Goal: Find specific page/section: Find specific page/section

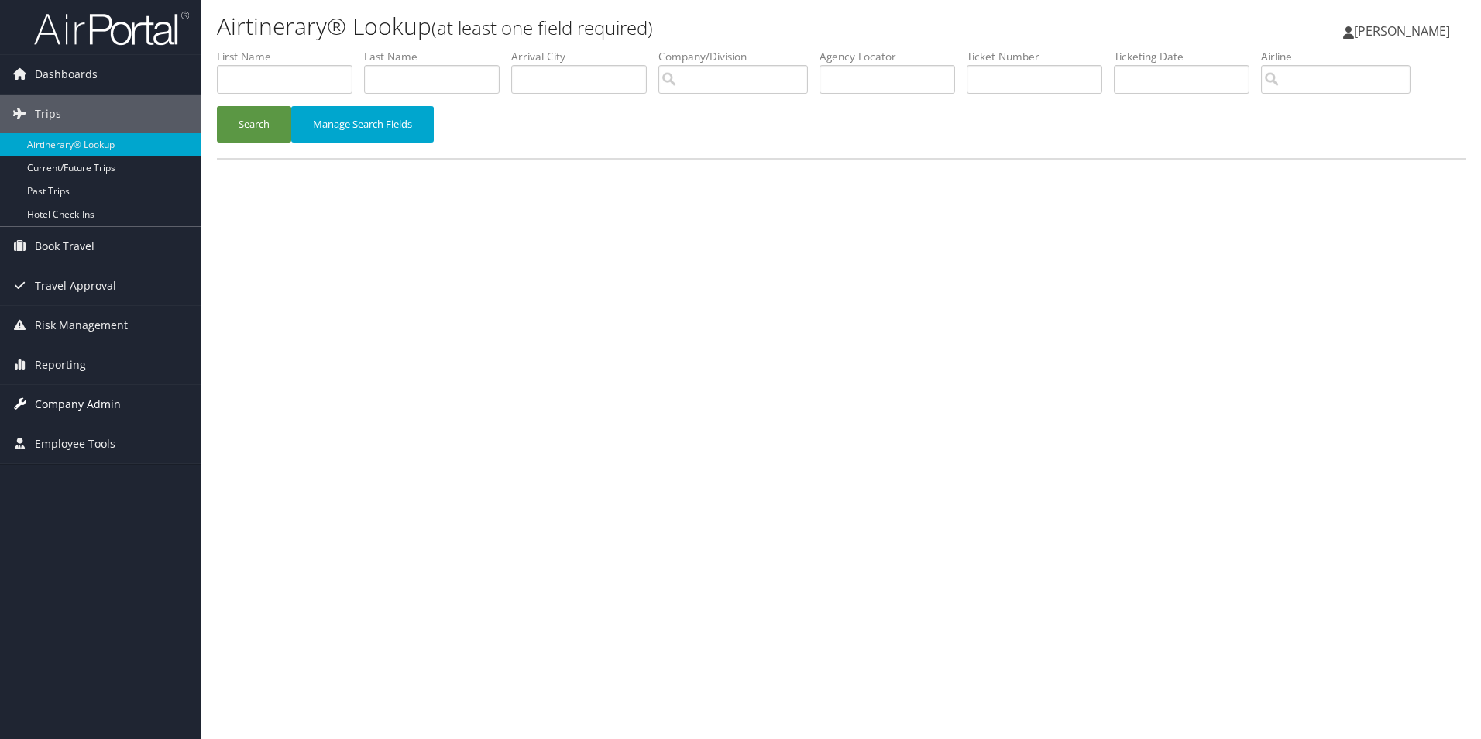
click at [104, 403] on span "Company Admin" at bounding box center [78, 404] width 86 height 39
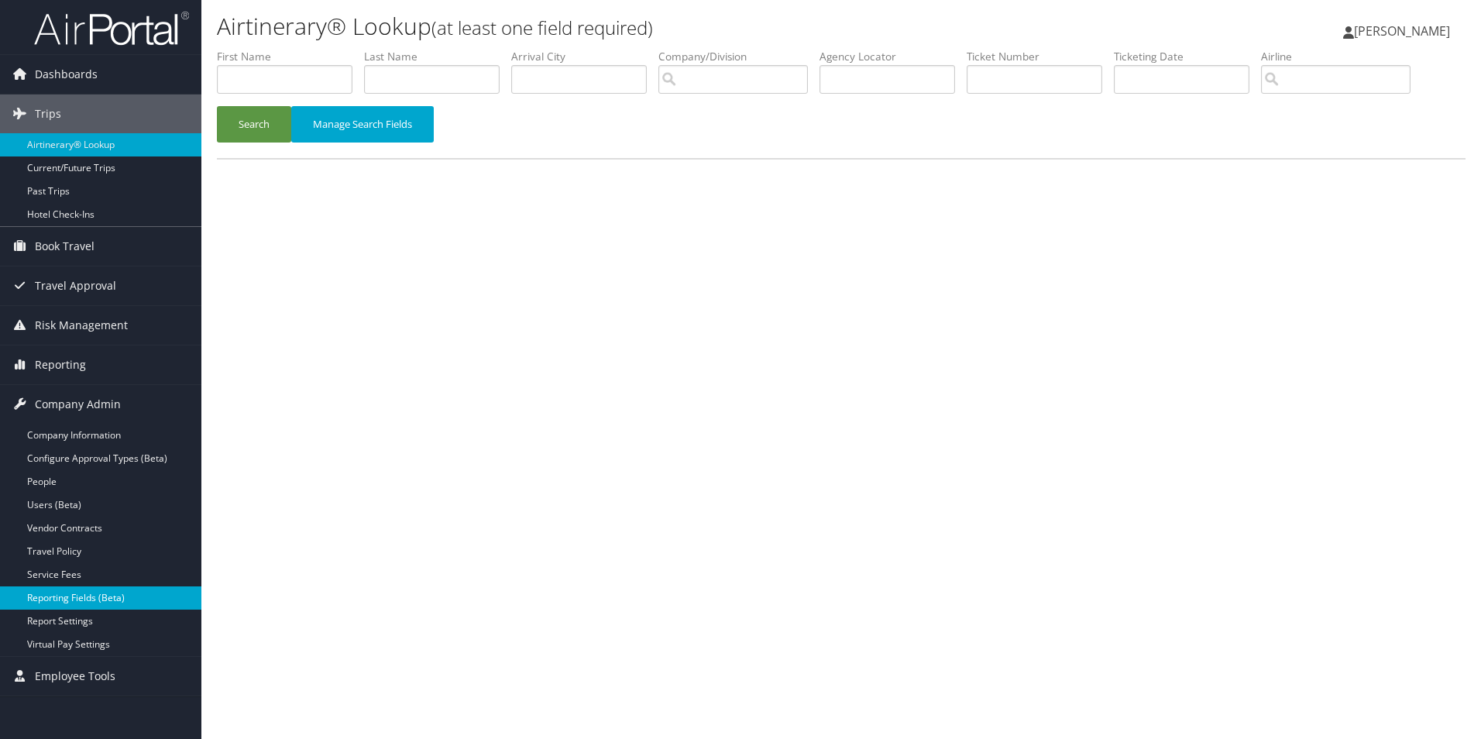
click at [78, 600] on link "Reporting Fields (Beta)" at bounding box center [100, 597] width 201 height 23
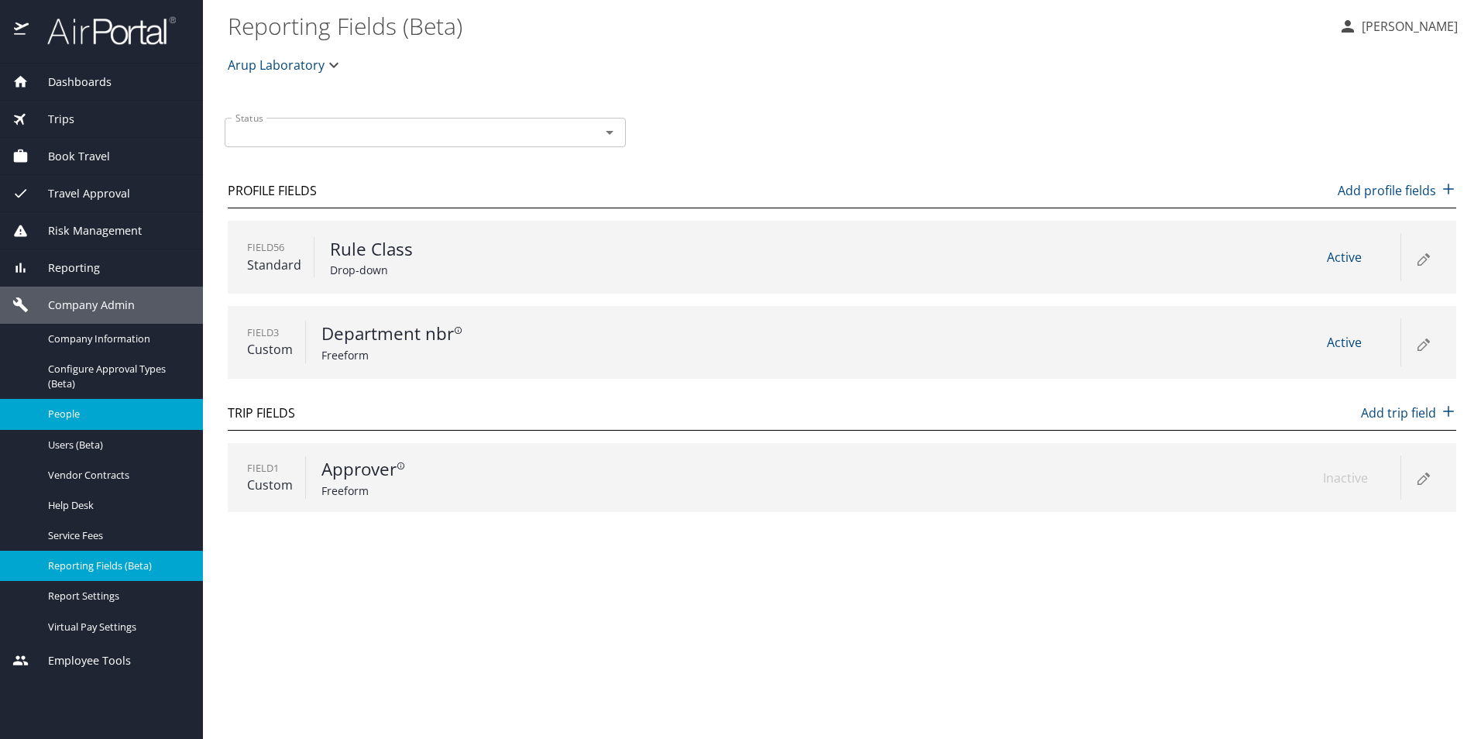
click at [70, 411] on span "People" at bounding box center [116, 414] width 136 height 15
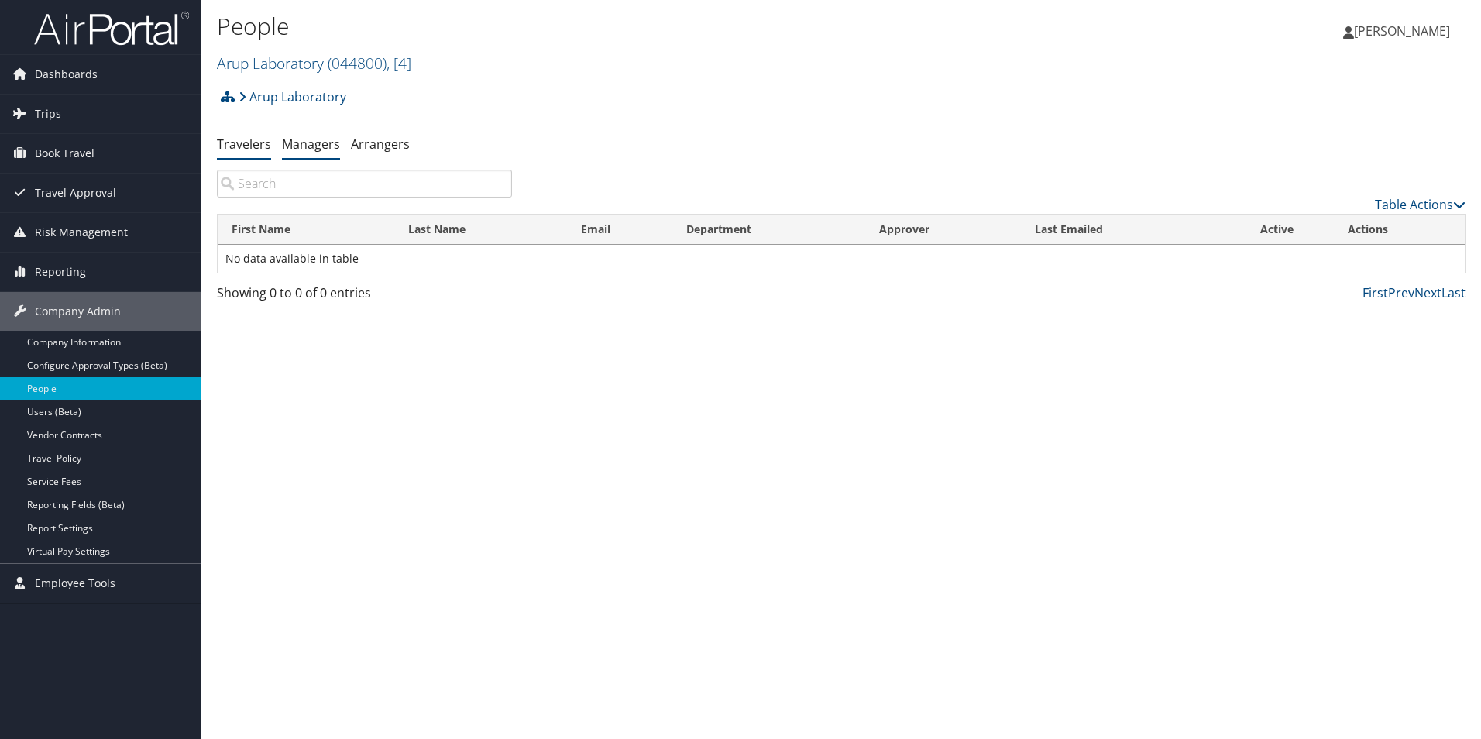
click at [328, 145] on link "Managers" at bounding box center [311, 144] width 58 height 17
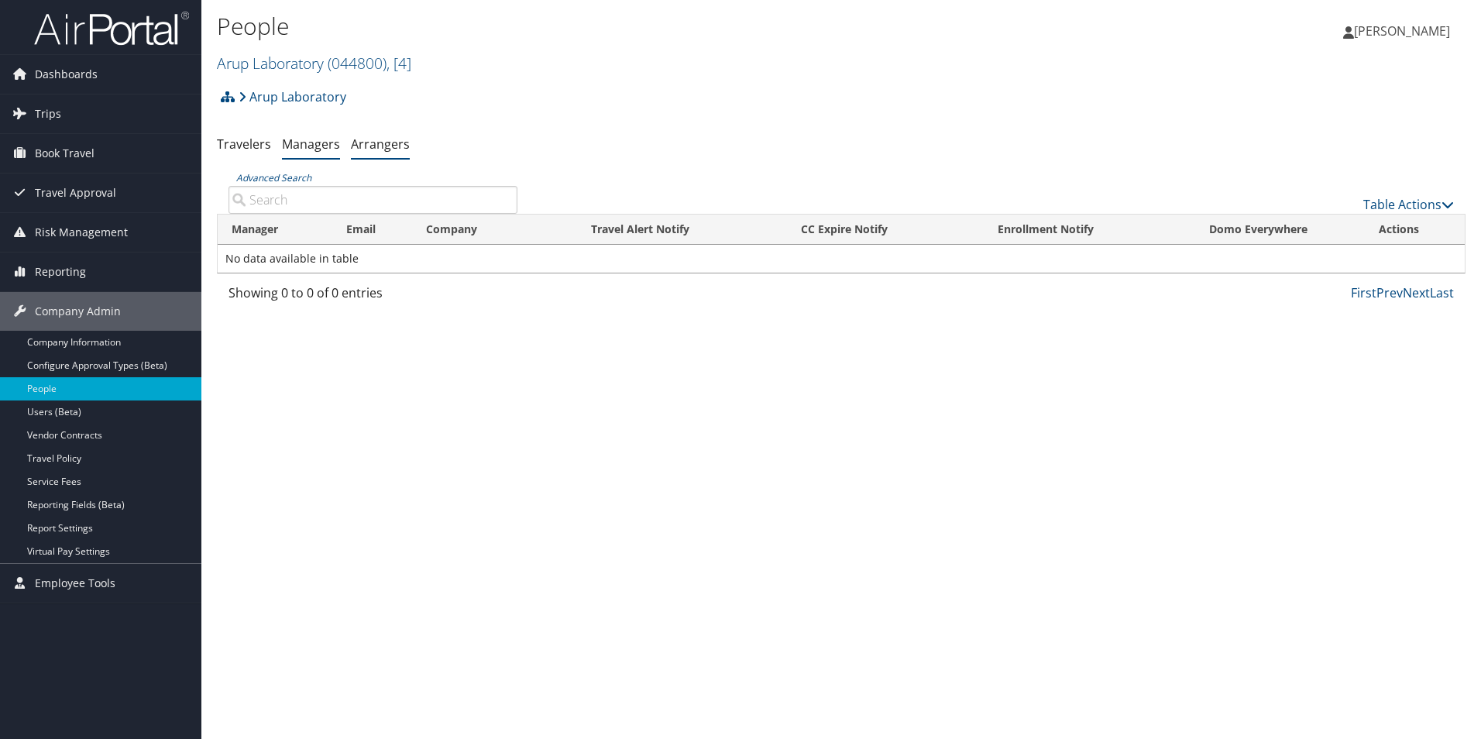
click at [383, 145] on link "Arrangers" at bounding box center [380, 144] width 59 height 17
click at [234, 143] on link "Travelers" at bounding box center [244, 144] width 54 height 17
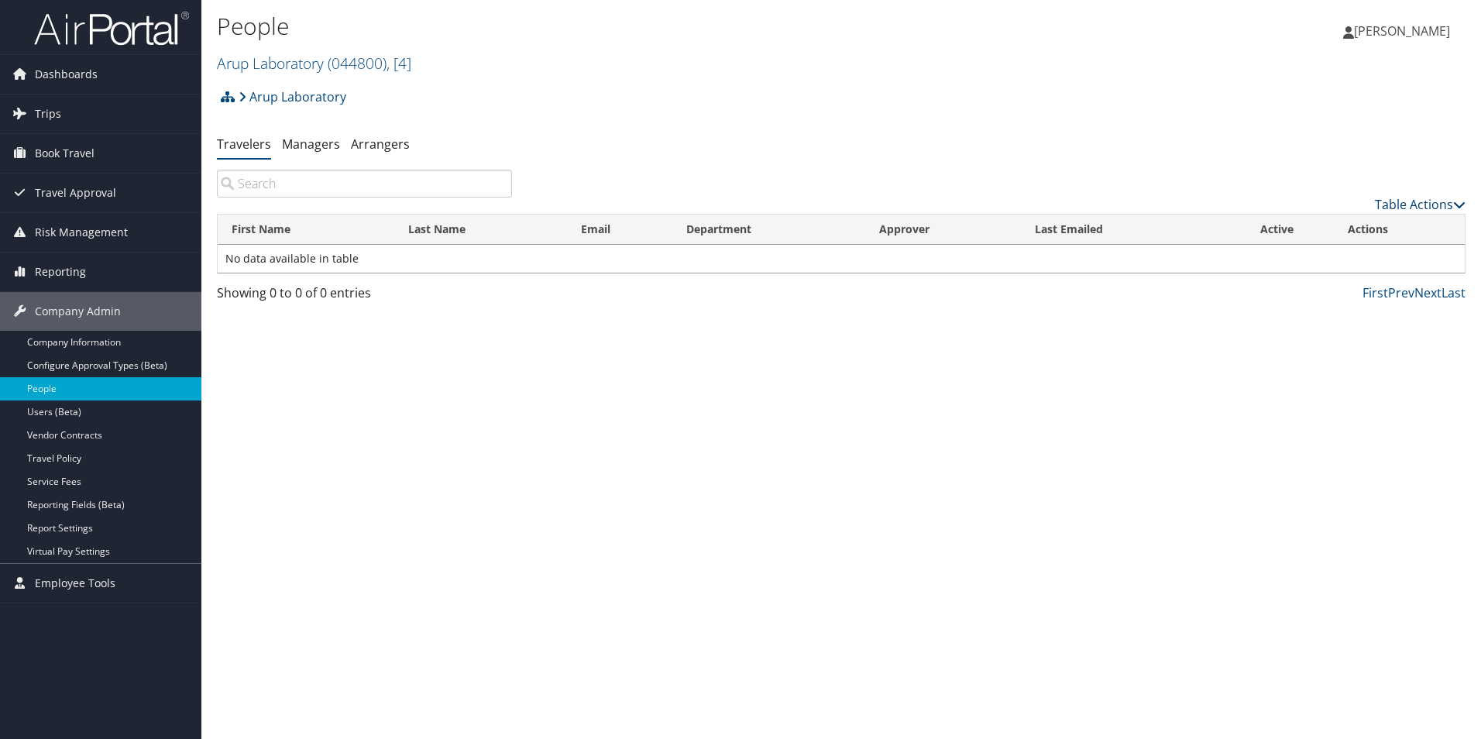
click at [1460, 200] on icon at bounding box center [1459, 204] width 12 height 12
click at [1347, 225] on link "Download Report" at bounding box center [1357, 228] width 204 height 26
click at [944, 136] on ul "Travelers Managers Arrangers" at bounding box center [841, 145] width 1249 height 28
click at [61, 273] on span "Reporting" at bounding box center [60, 272] width 51 height 39
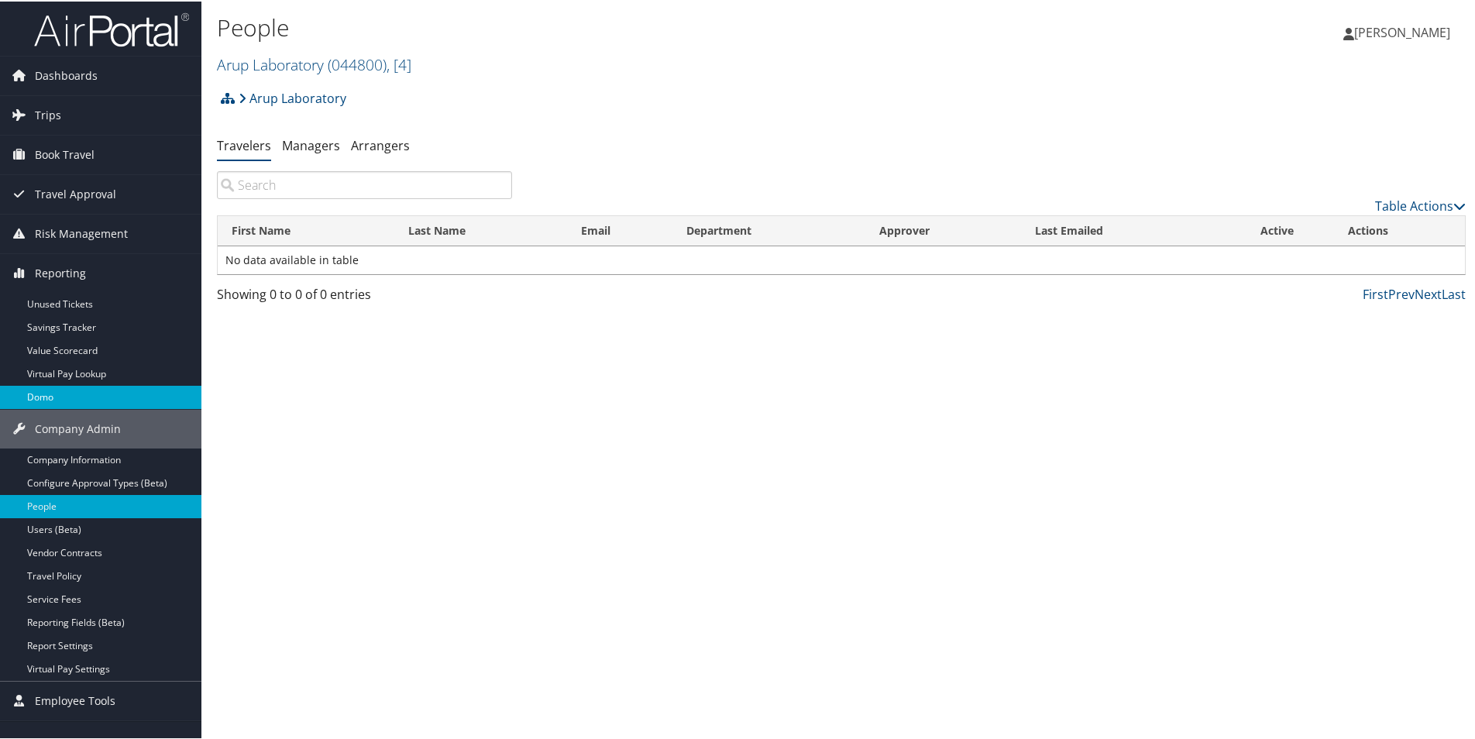
click at [48, 397] on link "Domo" at bounding box center [100, 395] width 201 height 23
